Goal: Communication & Community: Answer question/provide support

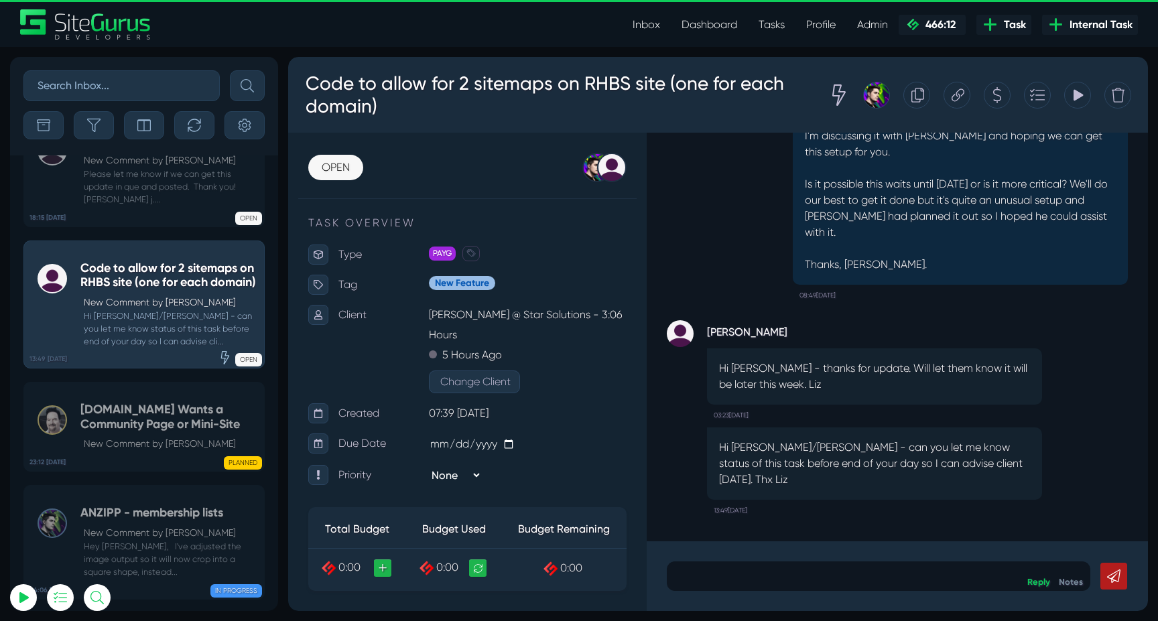
scroll to position [541, 0]
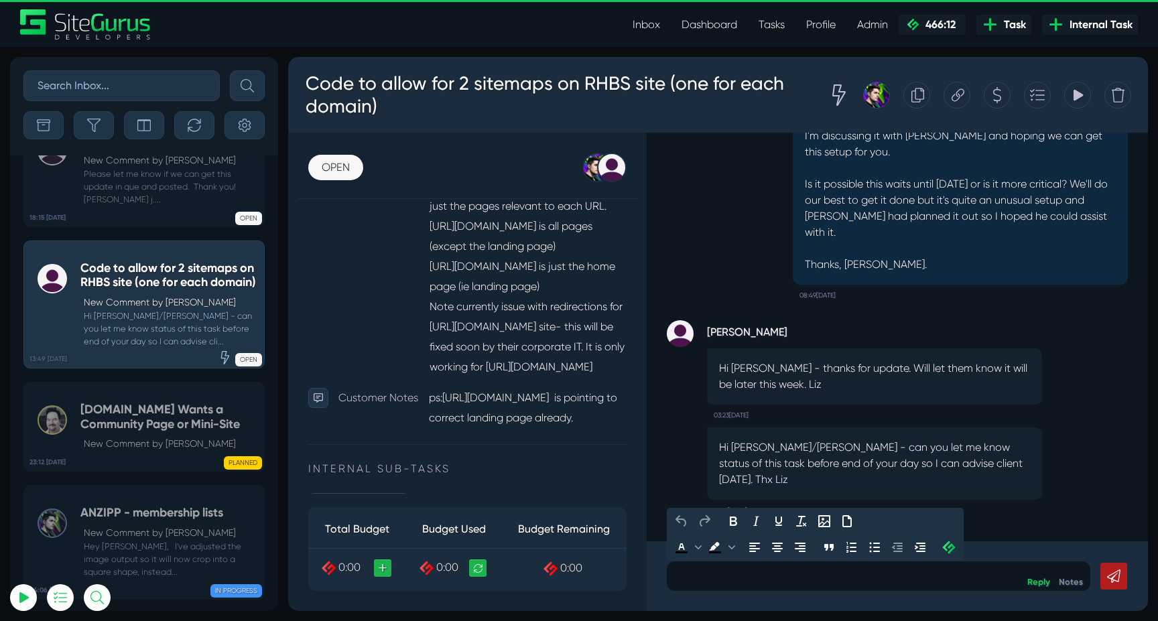
click at [792, 579] on p at bounding box center [879, 576] width 404 height 16
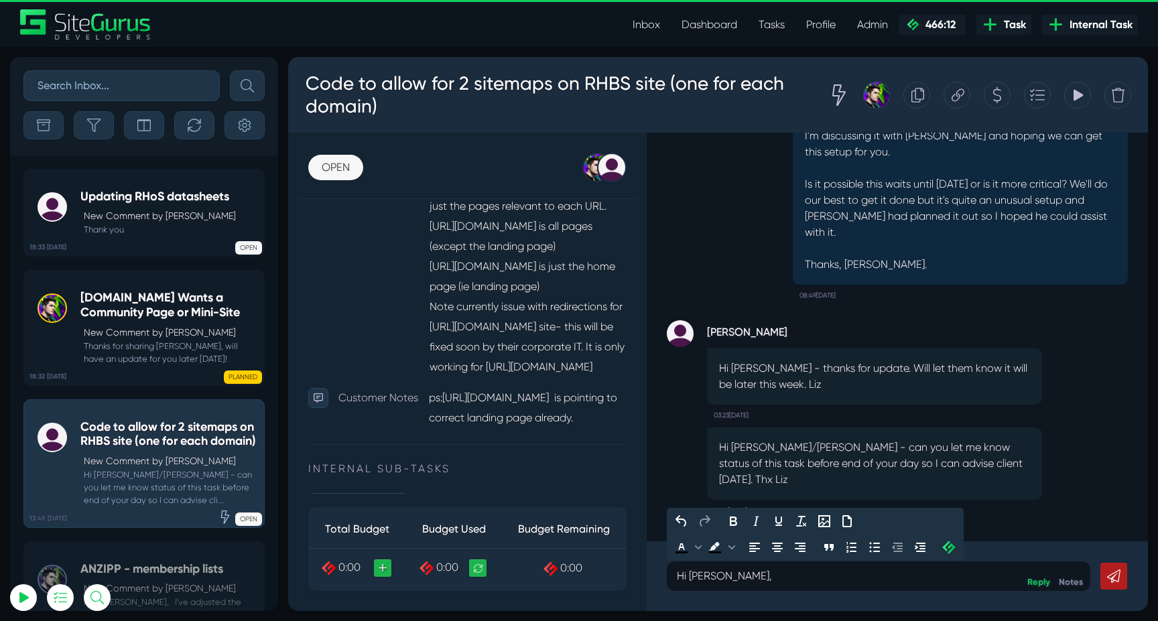
scroll to position [-53056, 0]
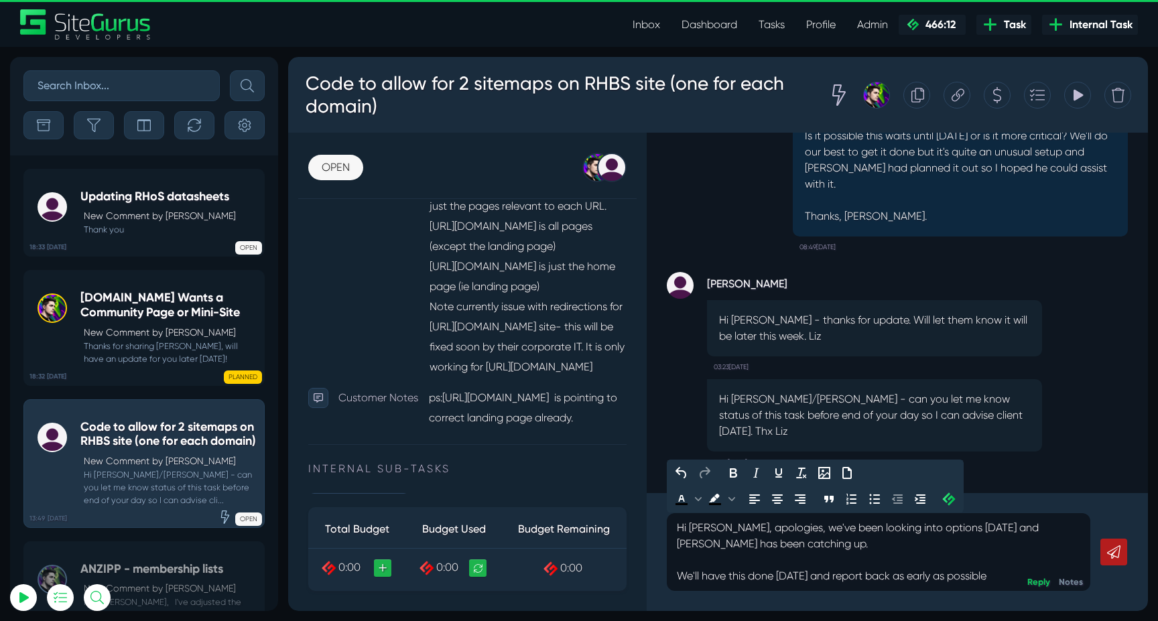
click at [825, 574] on p "We'll have this done [DATE] and report back as early as possible" at bounding box center [879, 576] width 404 height 16
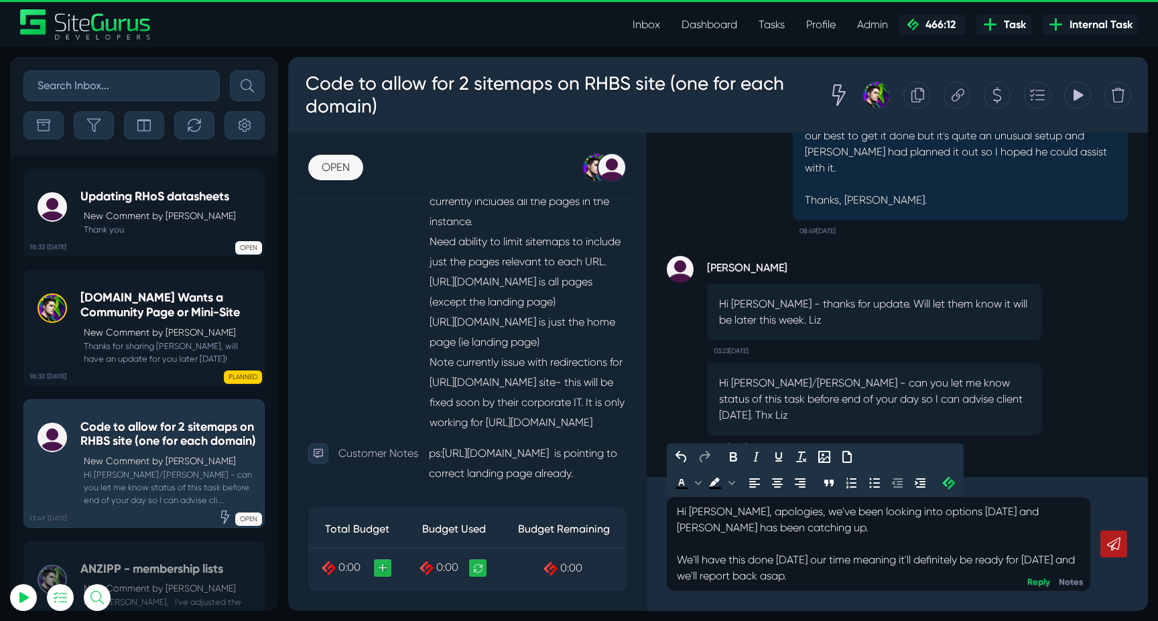
scroll to position [451, 0]
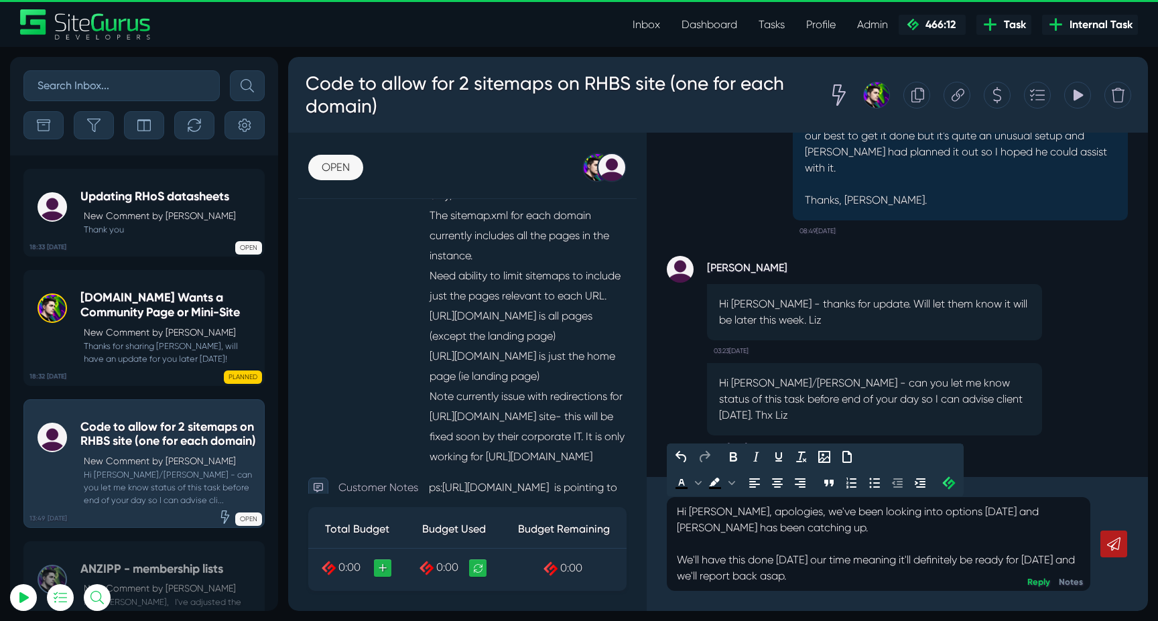
click at [850, 581] on p "We'll have this done [DATE] our time meaning it'll definitely be ready for [DAT…" at bounding box center [879, 568] width 404 height 32
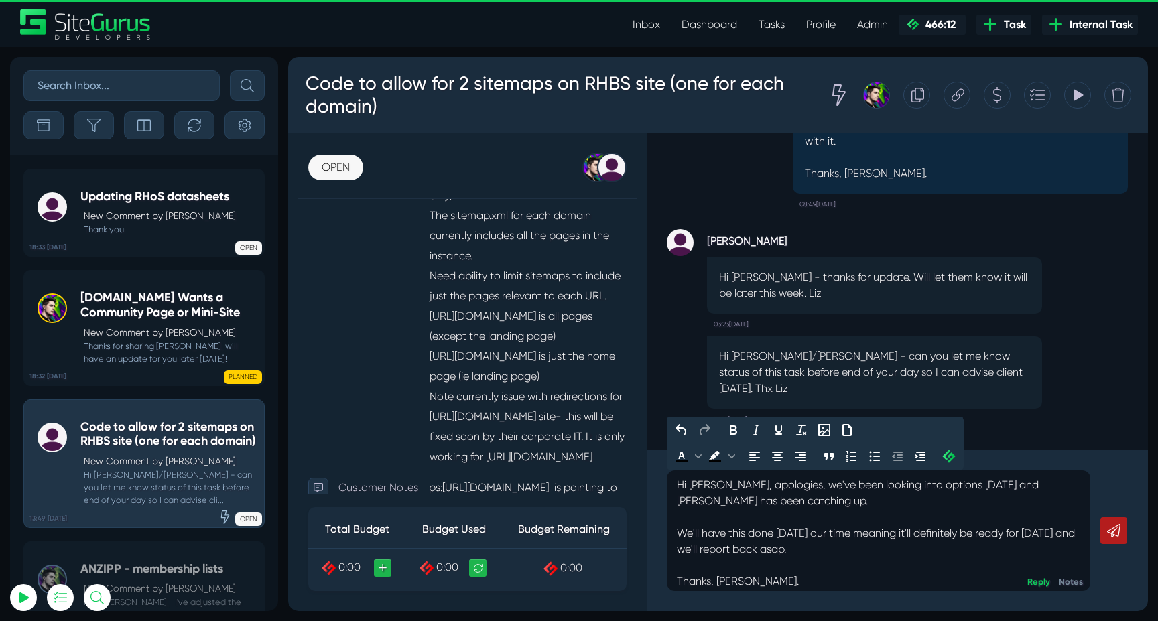
click at [798, 501] on p "Hi [PERSON_NAME], apologies, we've been looking into options [DATE] and [PERSON…" at bounding box center [879, 493] width 404 height 32
click at [839, 552] on p "We'll have this done [DATE] our time meaning it'll definitely be ready for [DAT…" at bounding box center [879, 542] width 404 height 32
click at [1113, 530] on icon at bounding box center [1113, 530] width 13 height 13
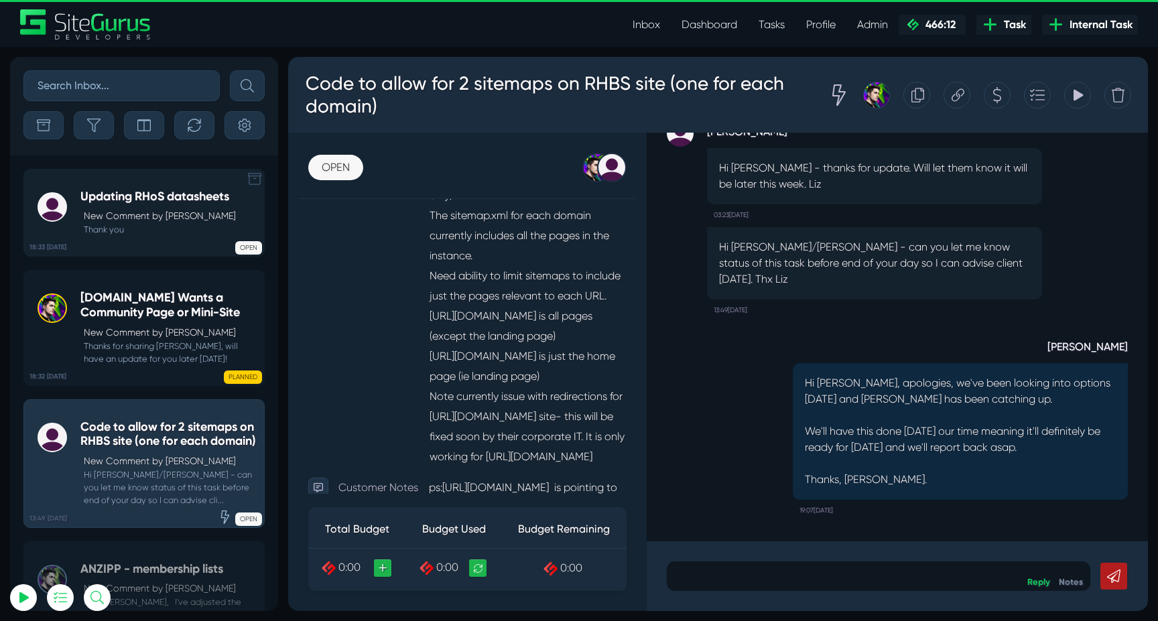
click at [121, 220] on p "New Comment by [PERSON_NAME]" at bounding box center [160, 216] width 152 height 14
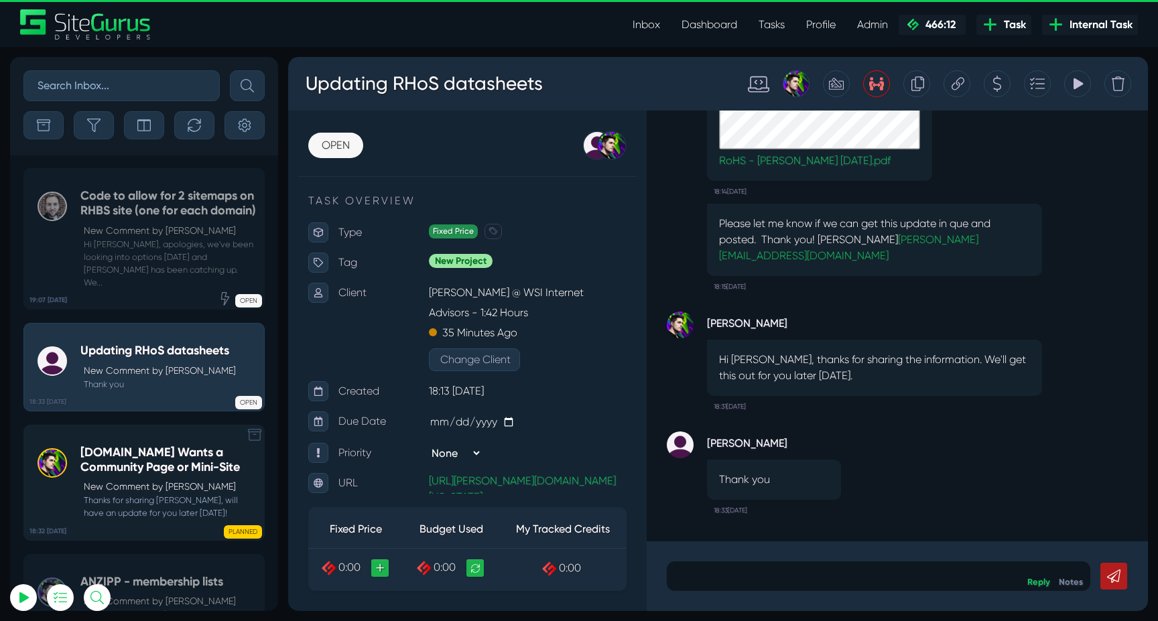
click at [126, 450] on h5 "[DOMAIN_NAME] Wants a Community Page or Mini-Site" at bounding box center [168, 460] width 177 height 29
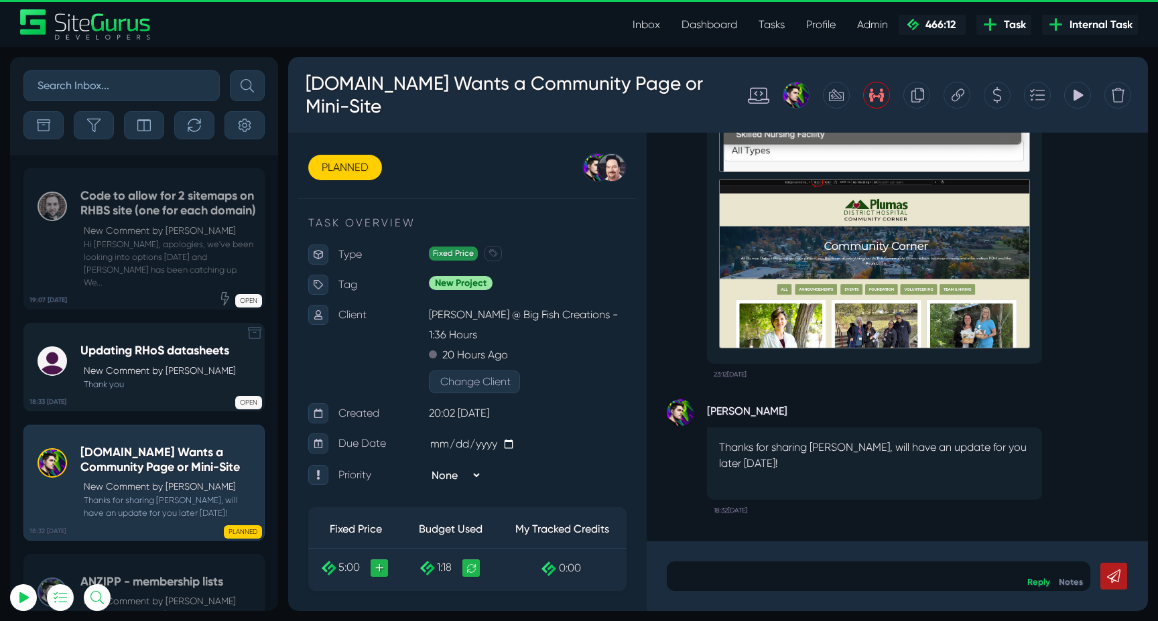
click at [147, 339] on link "18:33 [DATE] Updating RHoS datasheets New Comment by [PERSON_NAME] Thank you OP…" at bounding box center [143, 367] width 241 height 88
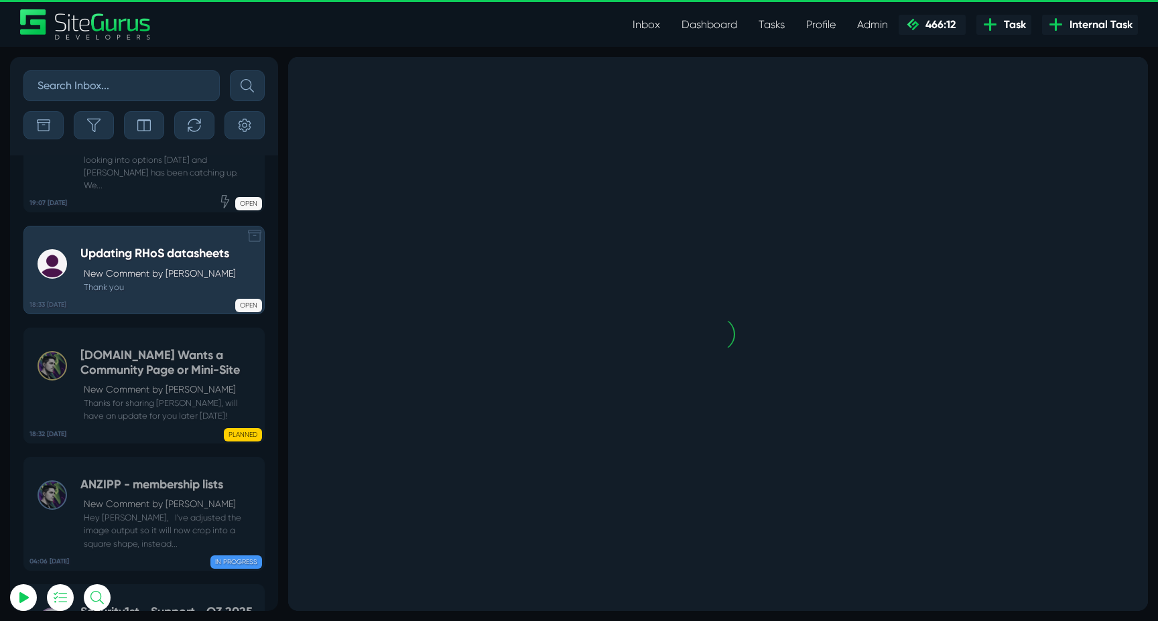
scroll to position [-53056, 0]
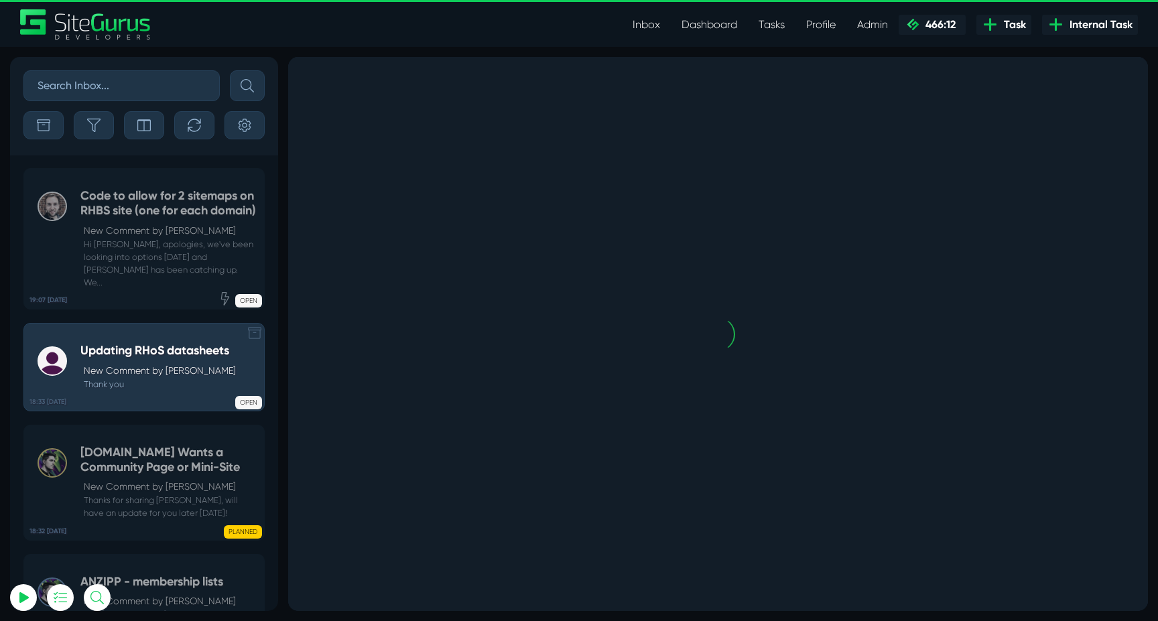
click at [148, 238] on p "New Comment by [PERSON_NAME]" at bounding box center [171, 231] width 174 height 14
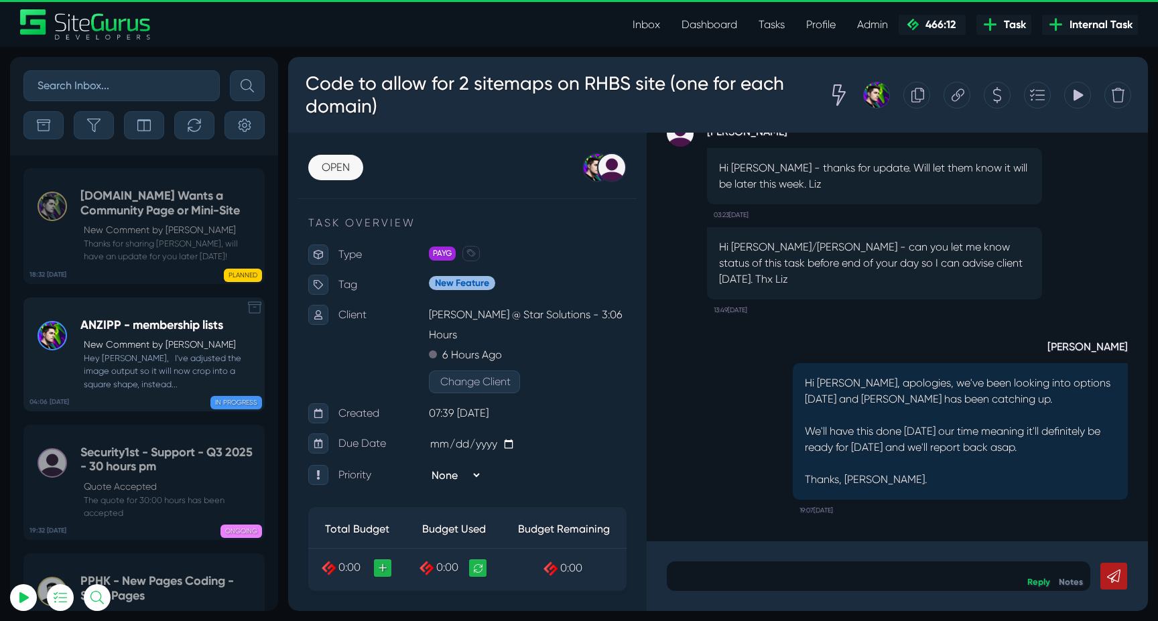
click at [149, 338] on p "New Comment by [PERSON_NAME]" at bounding box center [171, 345] width 174 height 14
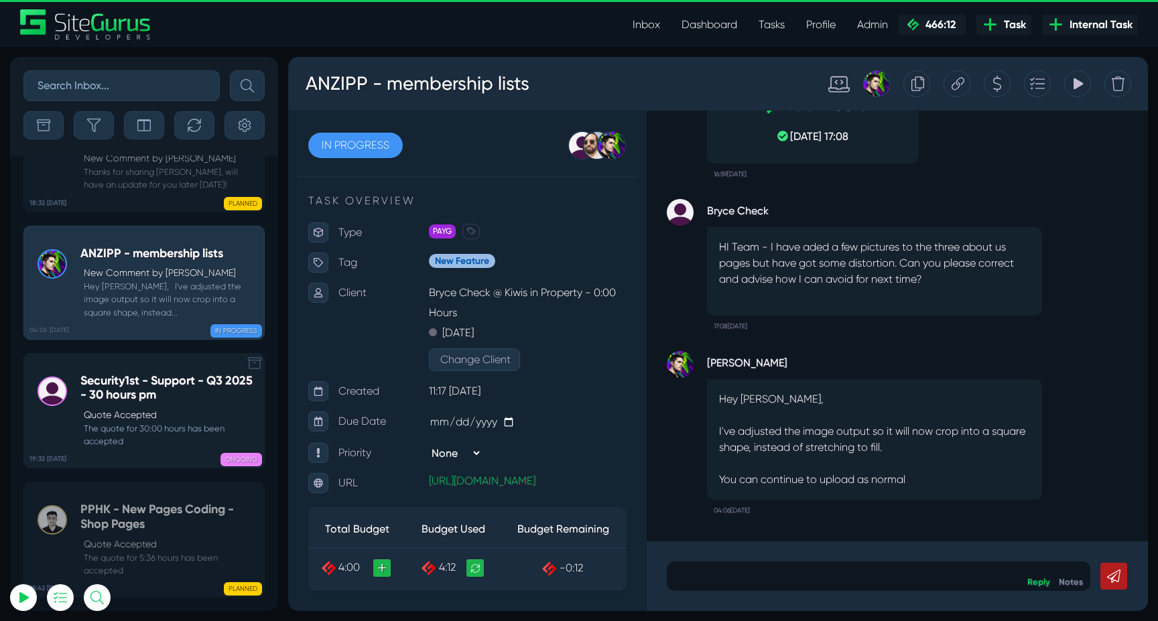
scroll to position [-53056, 0]
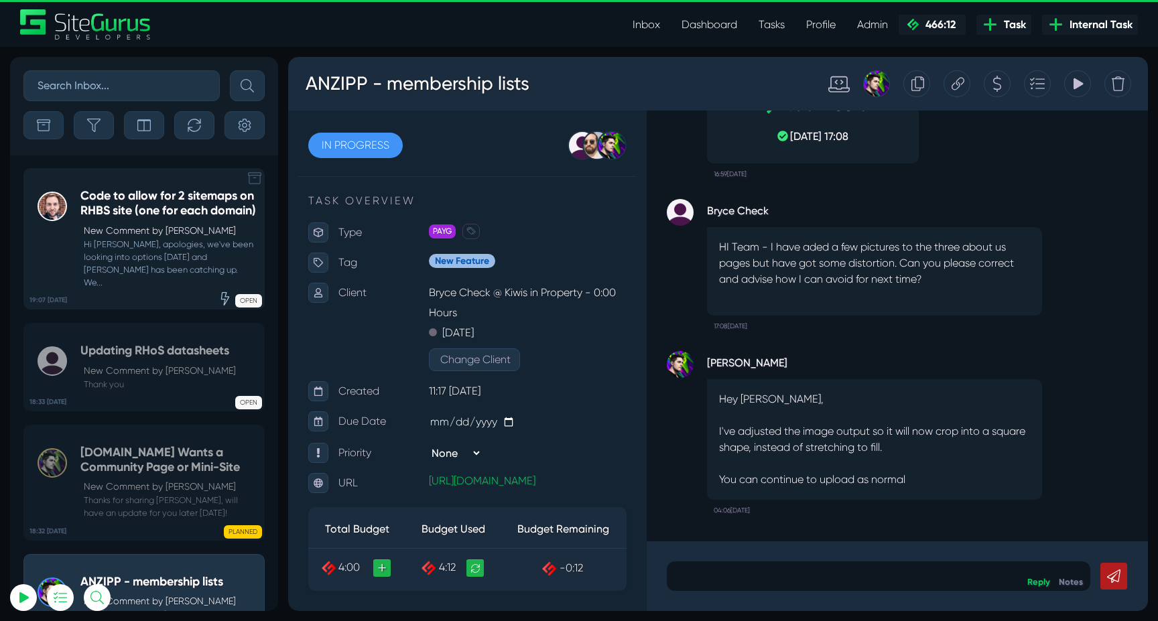
click at [149, 218] on h5 "Code to allow for 2 sitemaps on RHBS site (one for each domain)" at bounding box center [168, 203] width 177 height 29
